Goal: Task Accomplishment & Management: Use online tool/utility

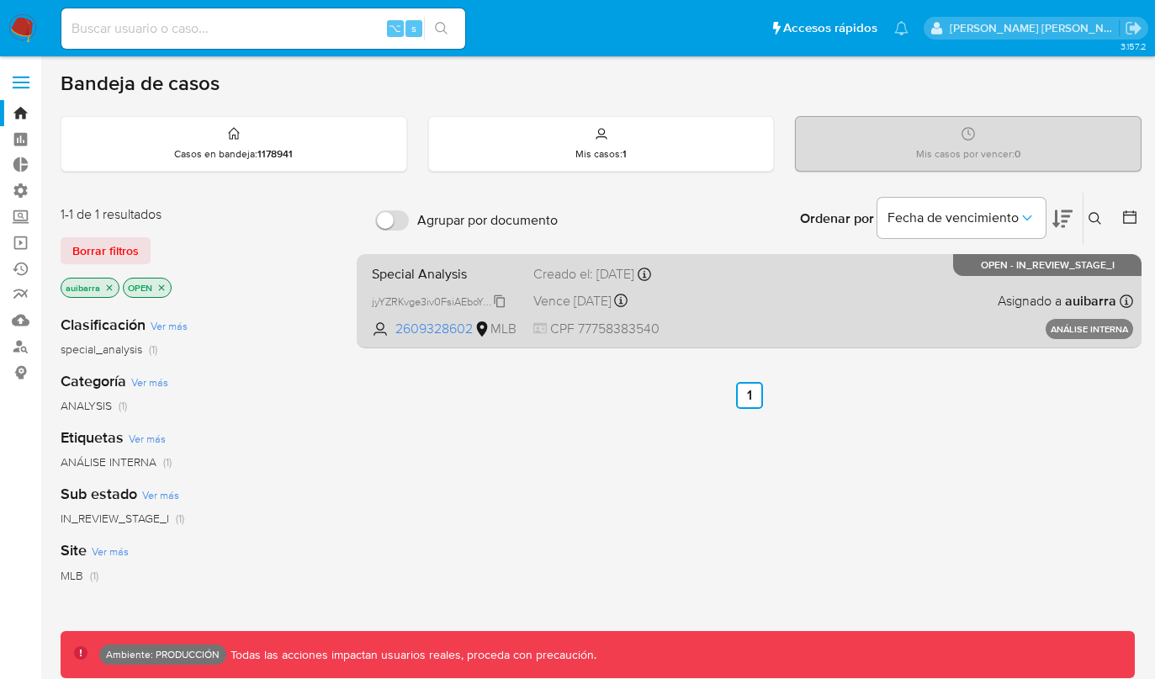
click at [463, 300] on div "jyYZRKvge3iv0FsiAEboYx39" at bounding box center [439, 301] width 135 height 19
click at [462, 283] on span "Special Analysis" at bounding box center [446, 273] width 148 height 22
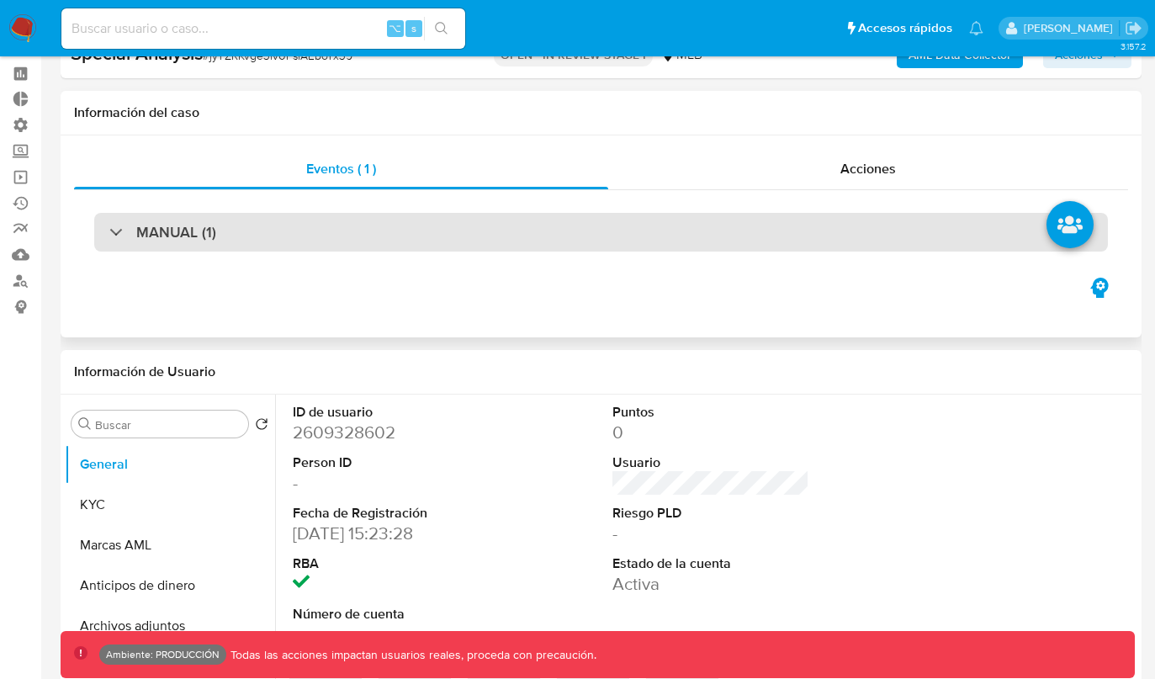
select select "10"
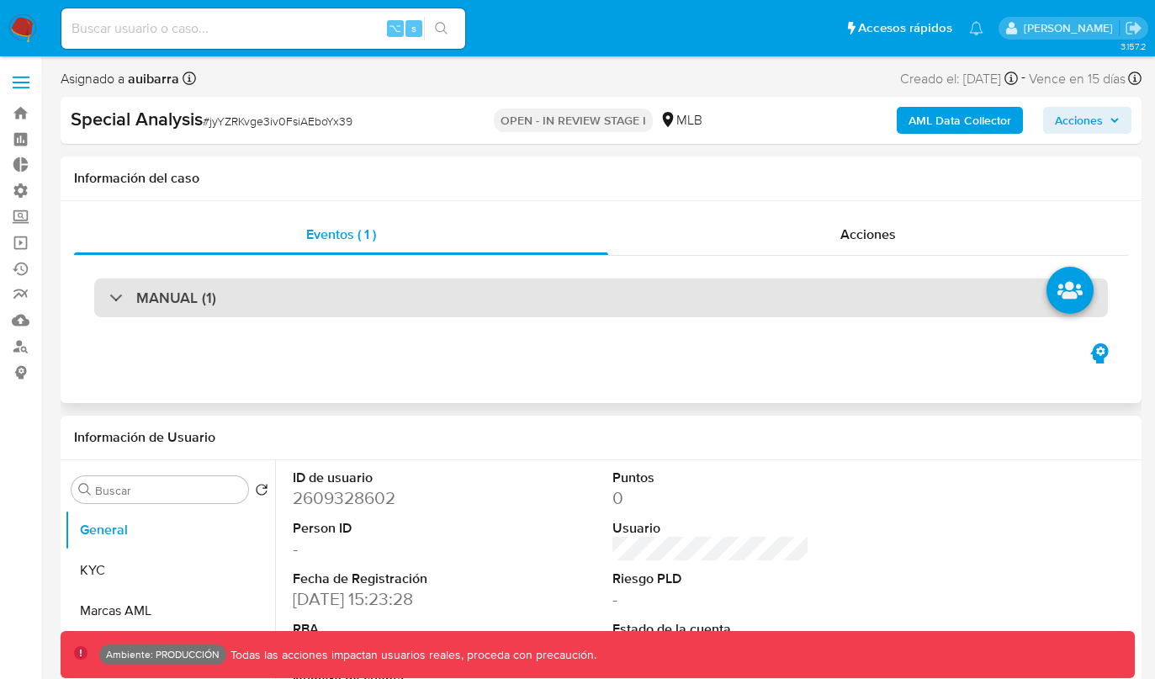
click at [565, 287] on div "MANUAL (1)" at bounding box center [601, 297] width 1014 height 39
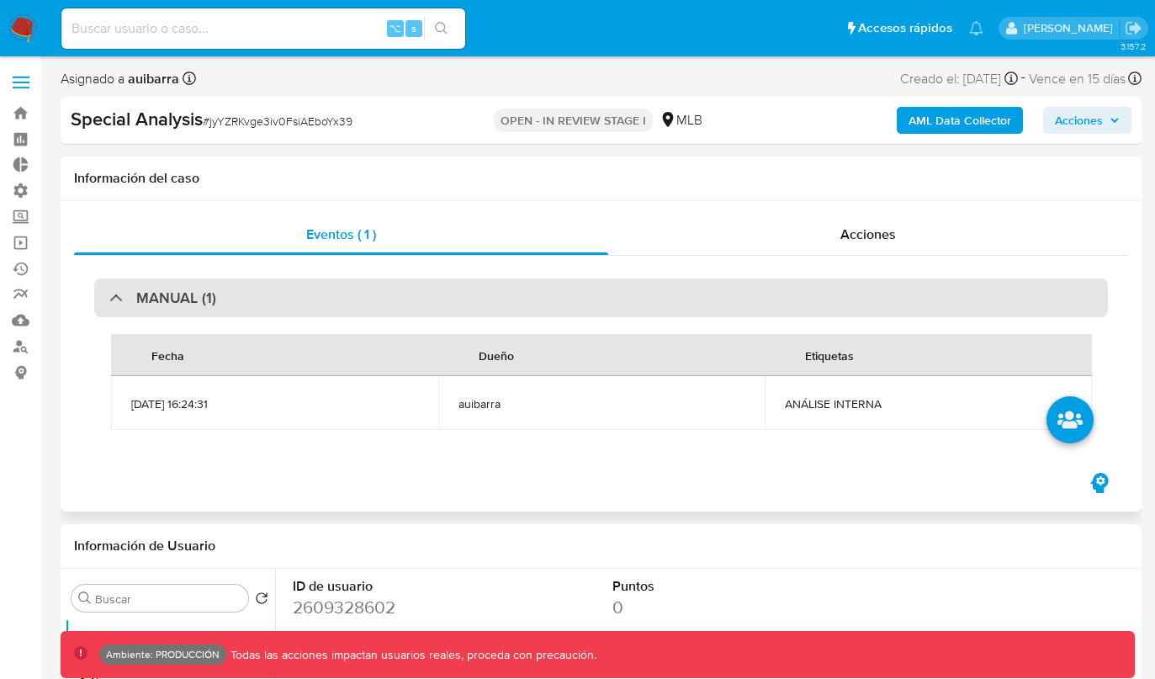
click at [565, 287] on div "MANUAL (1)" at bounding box center [601, 297] width 1014 height 39
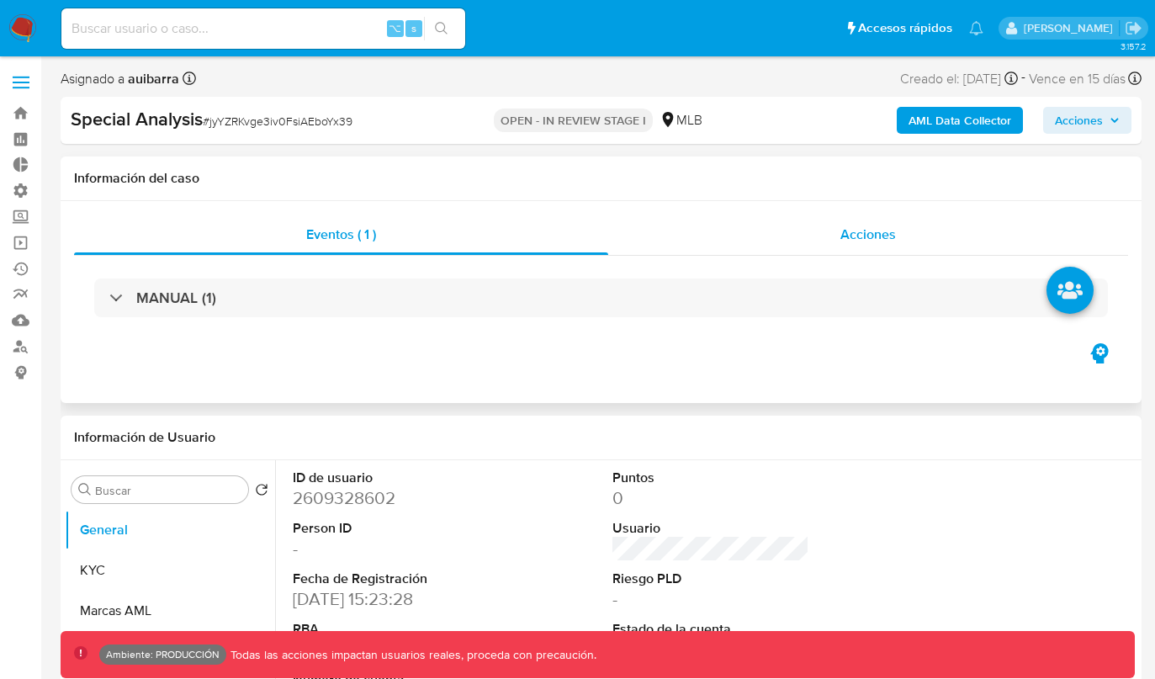
click at [718, 231] on div "Acciones" at bounding box center [868, 234] width 520 height 40
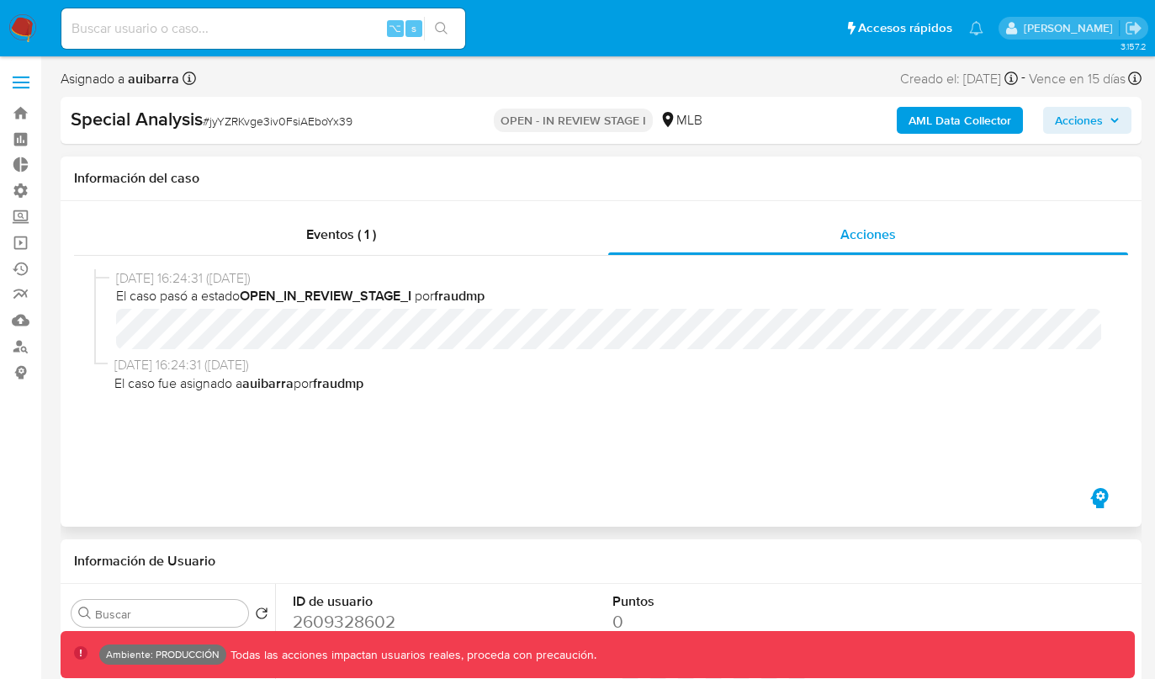
click at [180, 254] on div "Eventos ( 1 ) Acciones 05/08/2025 16:24:31 (hace un mes) El caso pasó a estado …" at bounding box center [601, 349] width 1054 height 270
click at [238, 247] on div "Eventos ( 1 )" at bounding box center [341, 234] width 534 height 40
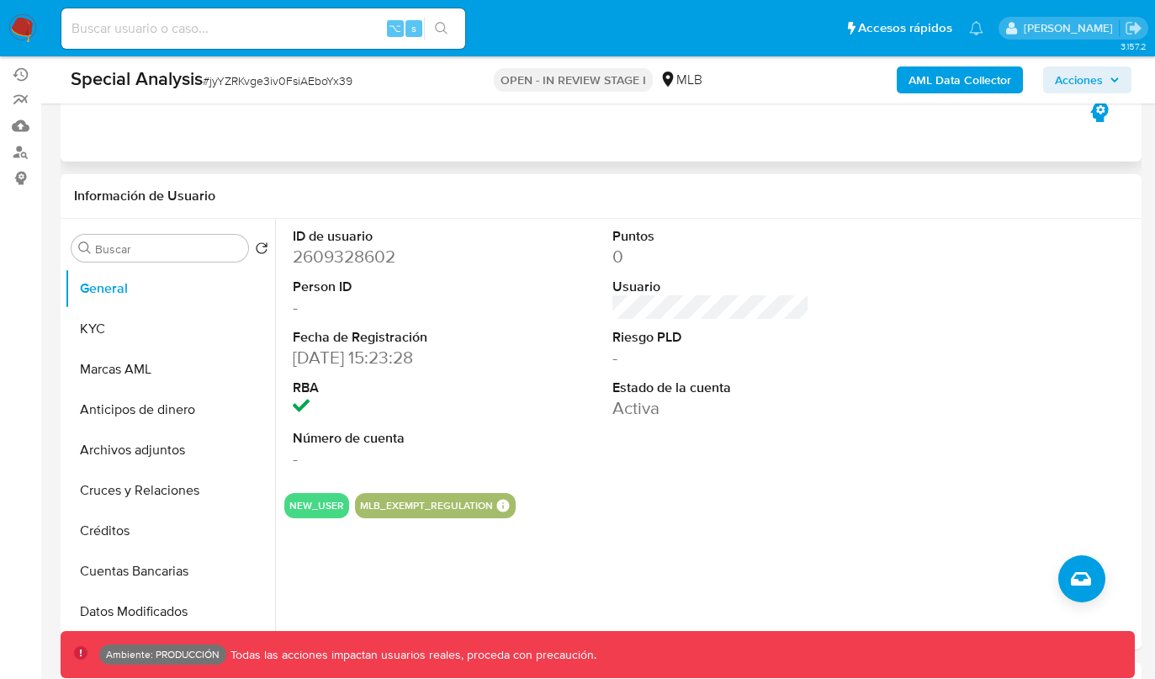
scroll to position [216, 0]
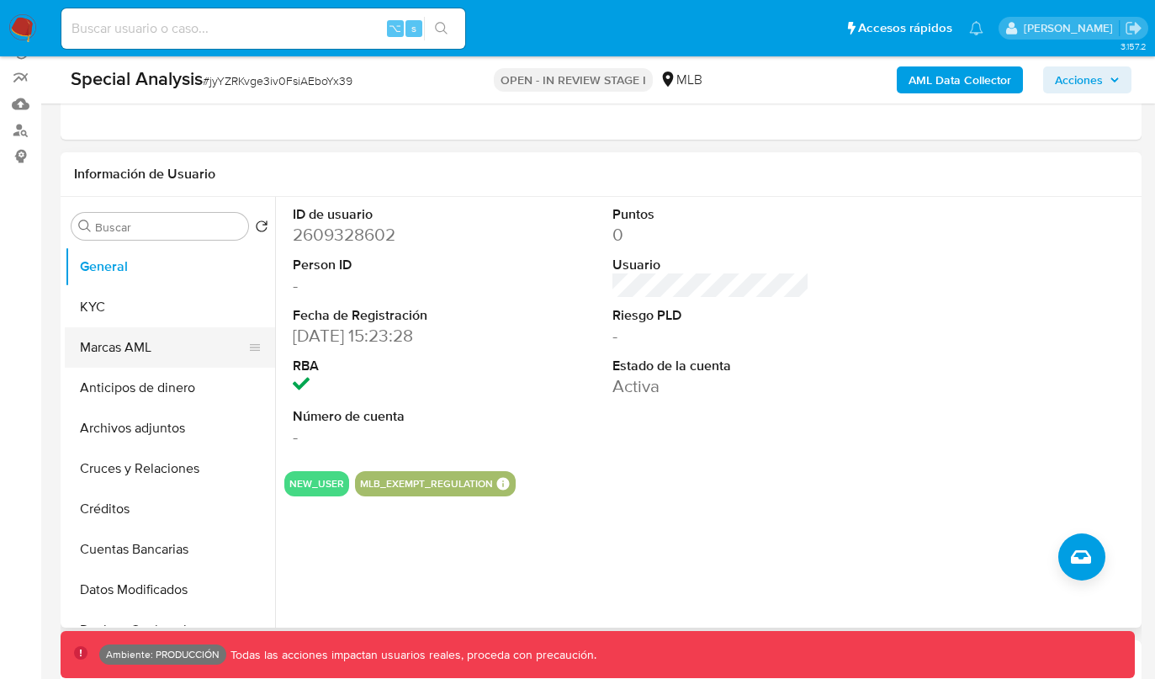
click at [156, 345] on button "Marcas AML" at bounding box center [163, 347] width 197 height 40
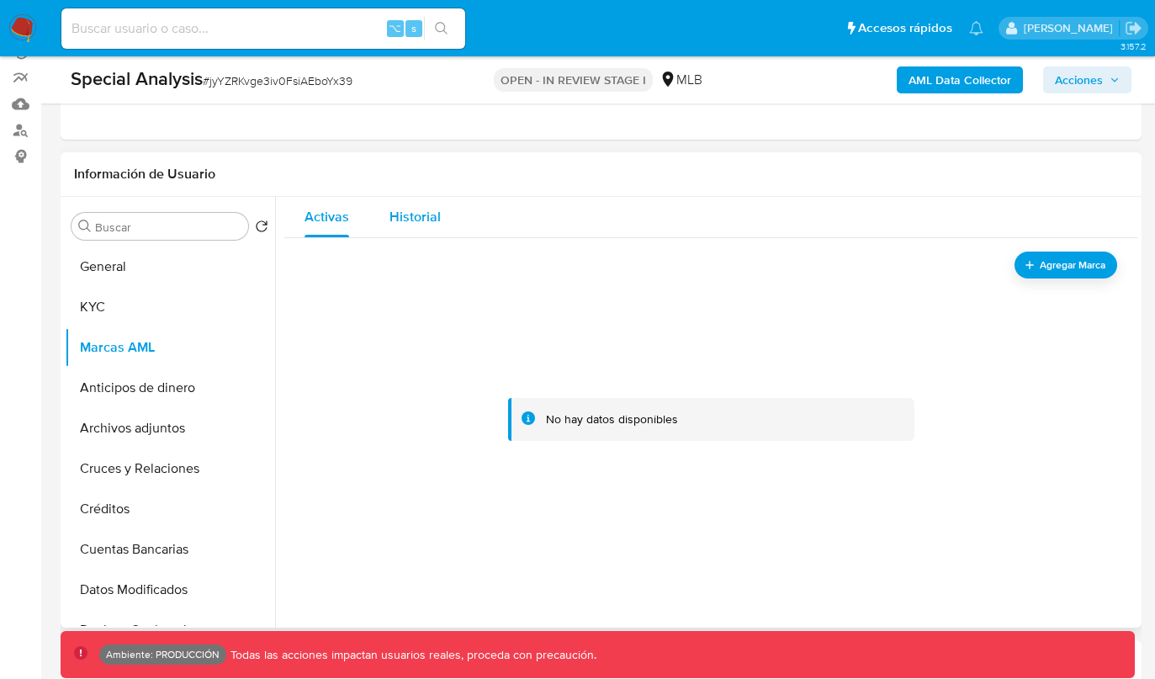
click at [449, 219] on button "Historial" at bounding box center [415, 217] width 92 height 40
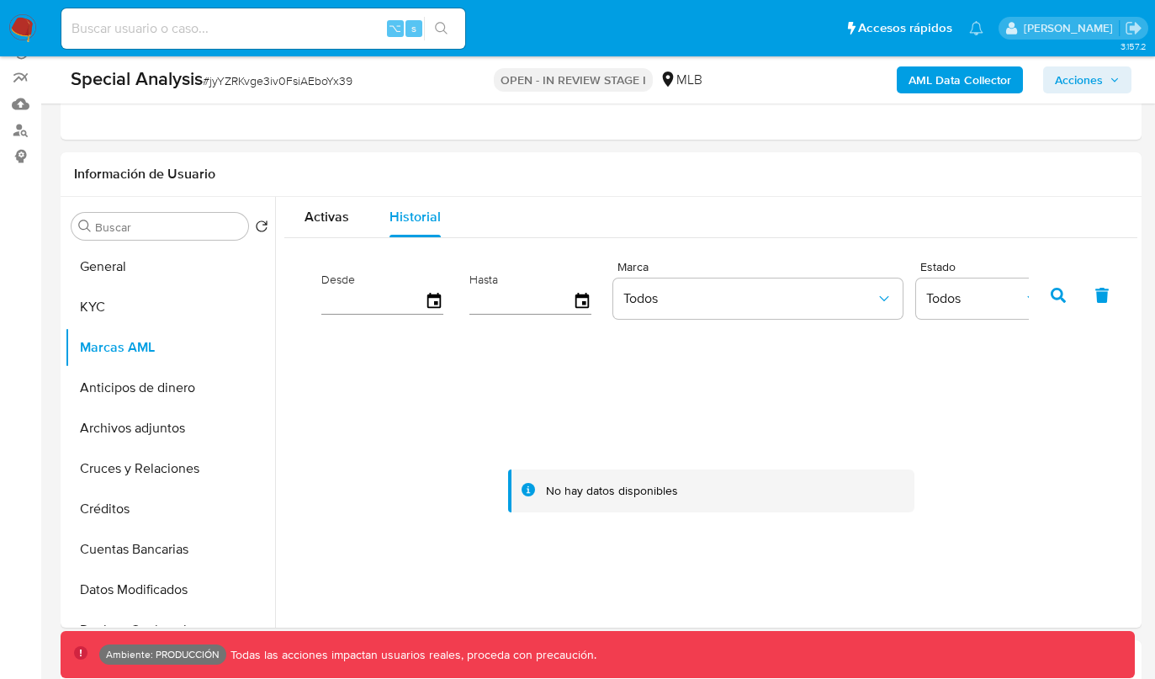
scroll to position [0, 0]
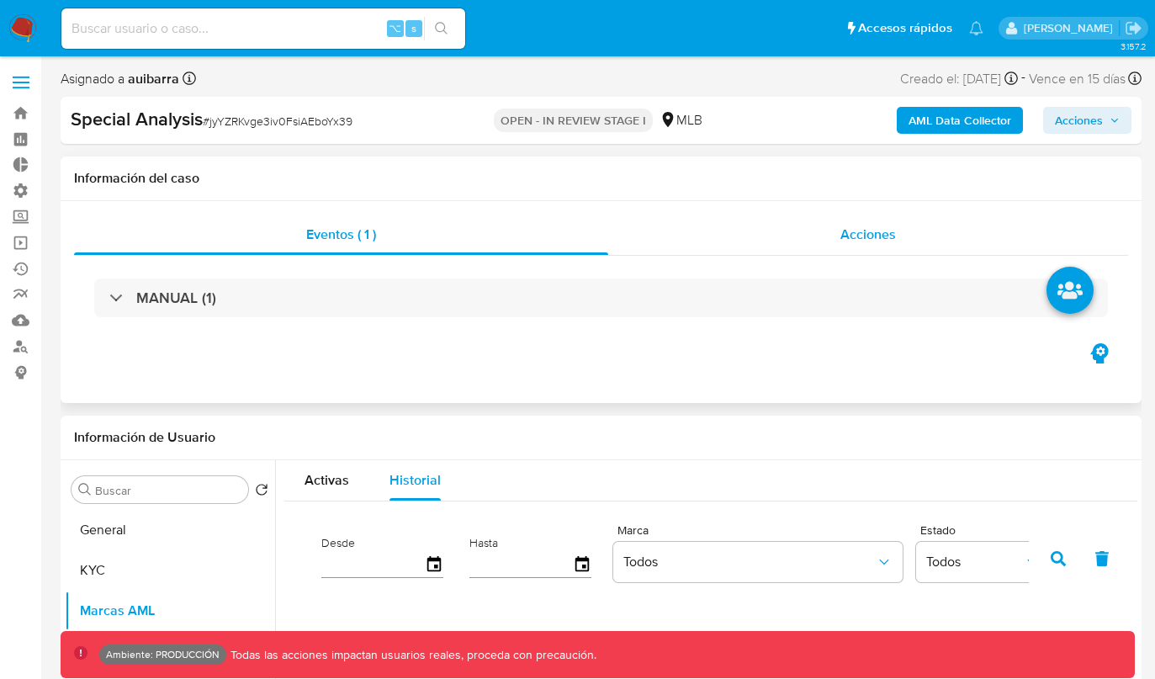
click at [791, 235] on div "Acciones" at bounding box center [868, 234] width 520 height 40
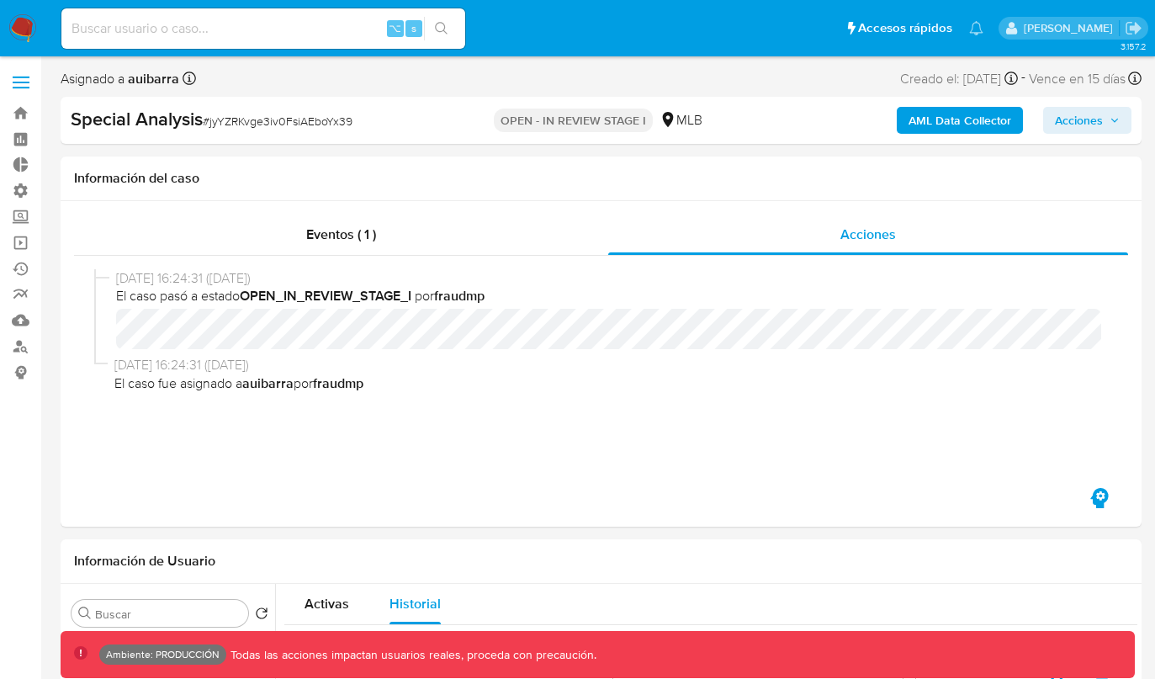
click at [35, 35] on img at bounding box center [22, 28] width 29 height 29
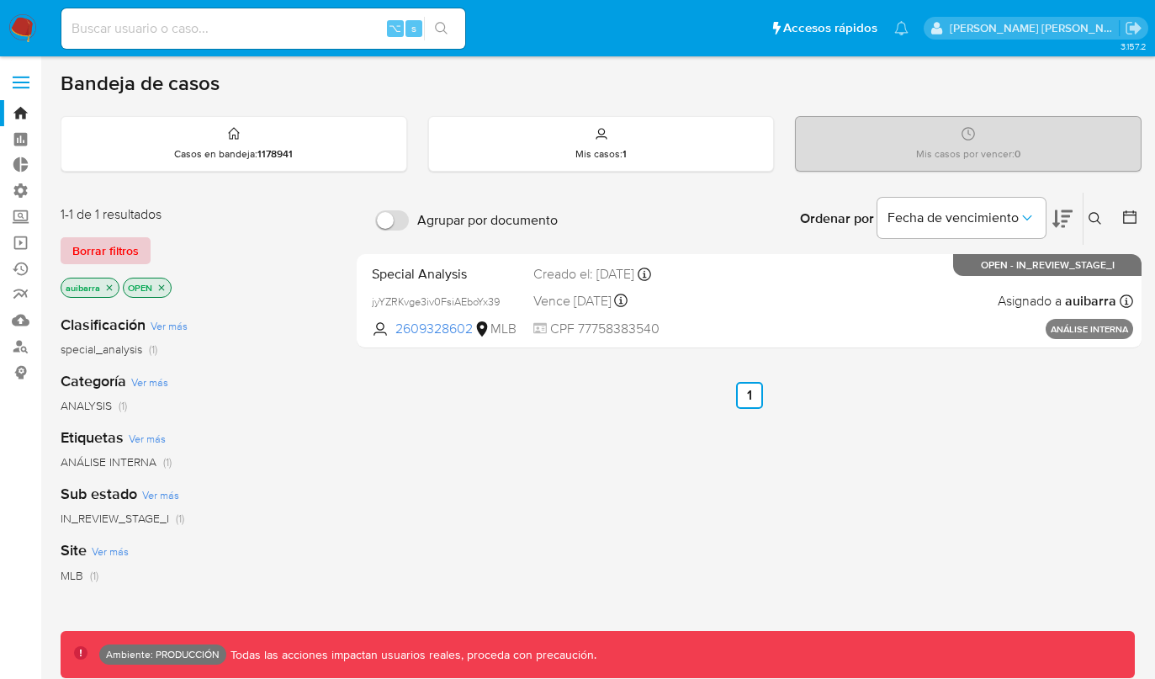
click at [117, 246] on span "Borrar filtros" at bounding box center [105, 251] width 66 height 24
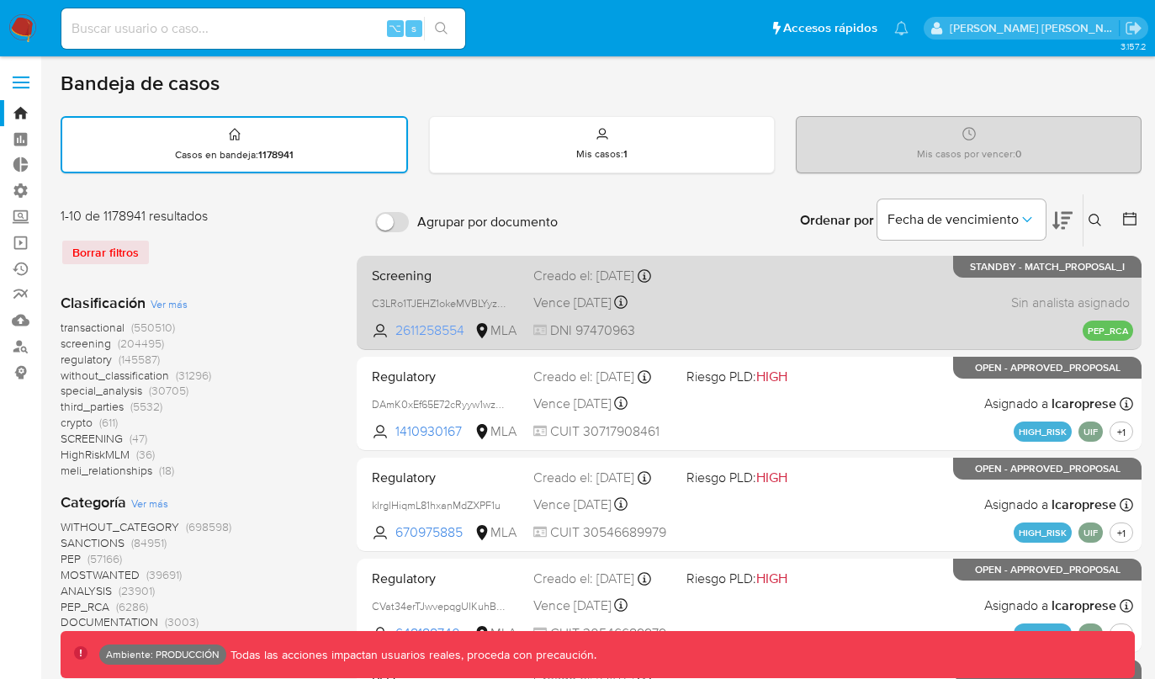
click at [432, 336] on span "2611258554" at bounding box center [433, 330] width 76 height 19
click at [445, 280] on span "Screening" at bounding box center [446, 274] width 148 height 22
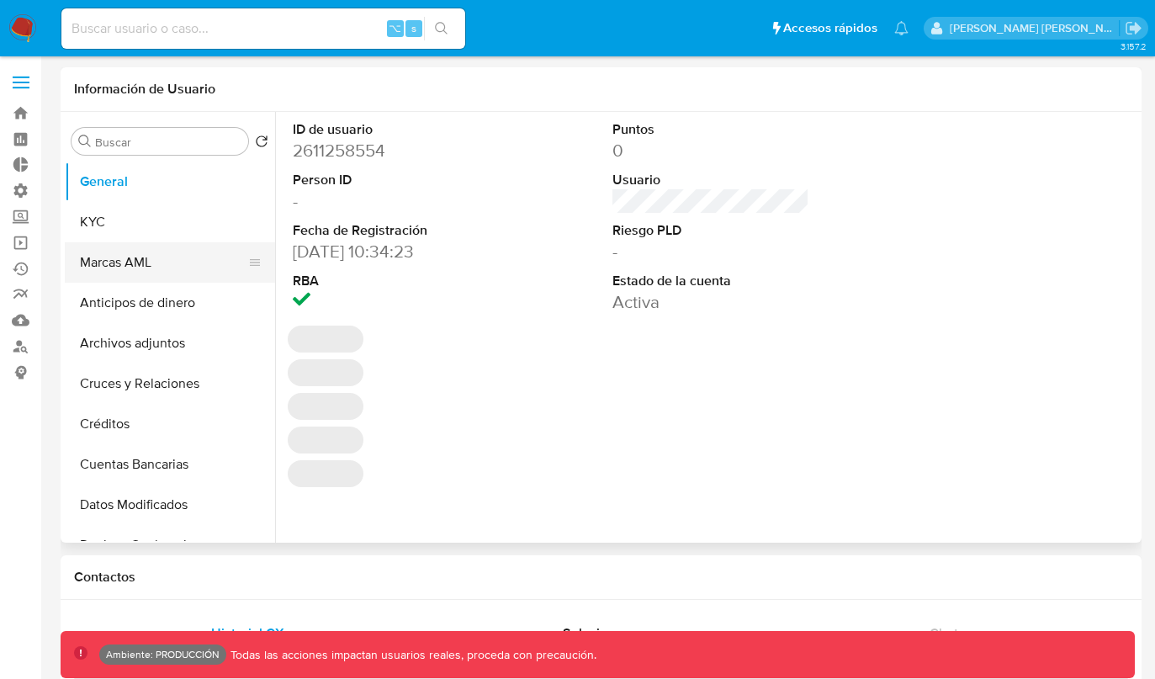
select select "10"
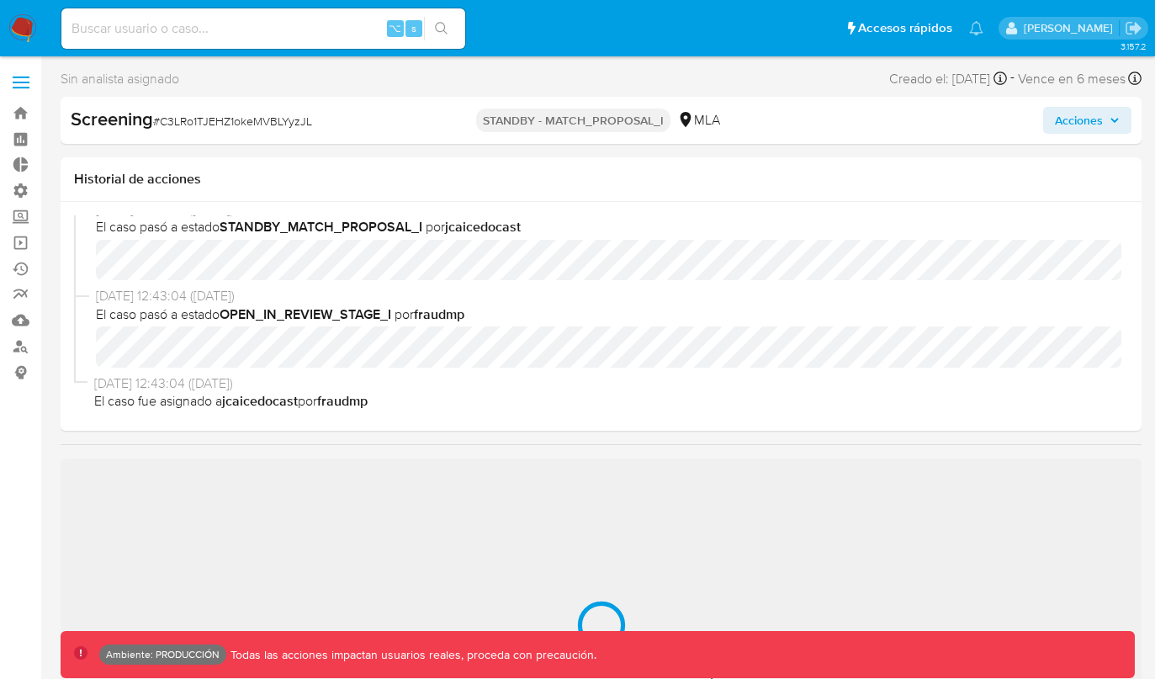
select select "10"
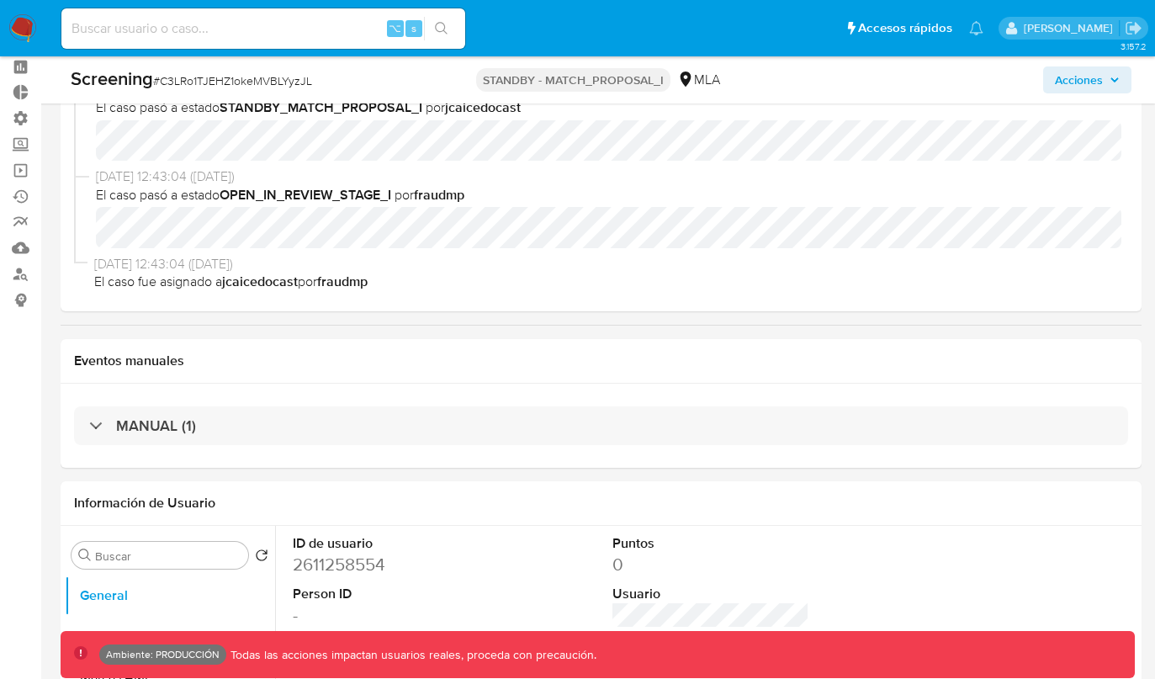
scroll to position [77, 0]
